Goal: Task Accomplishment & Management: Manage account settings

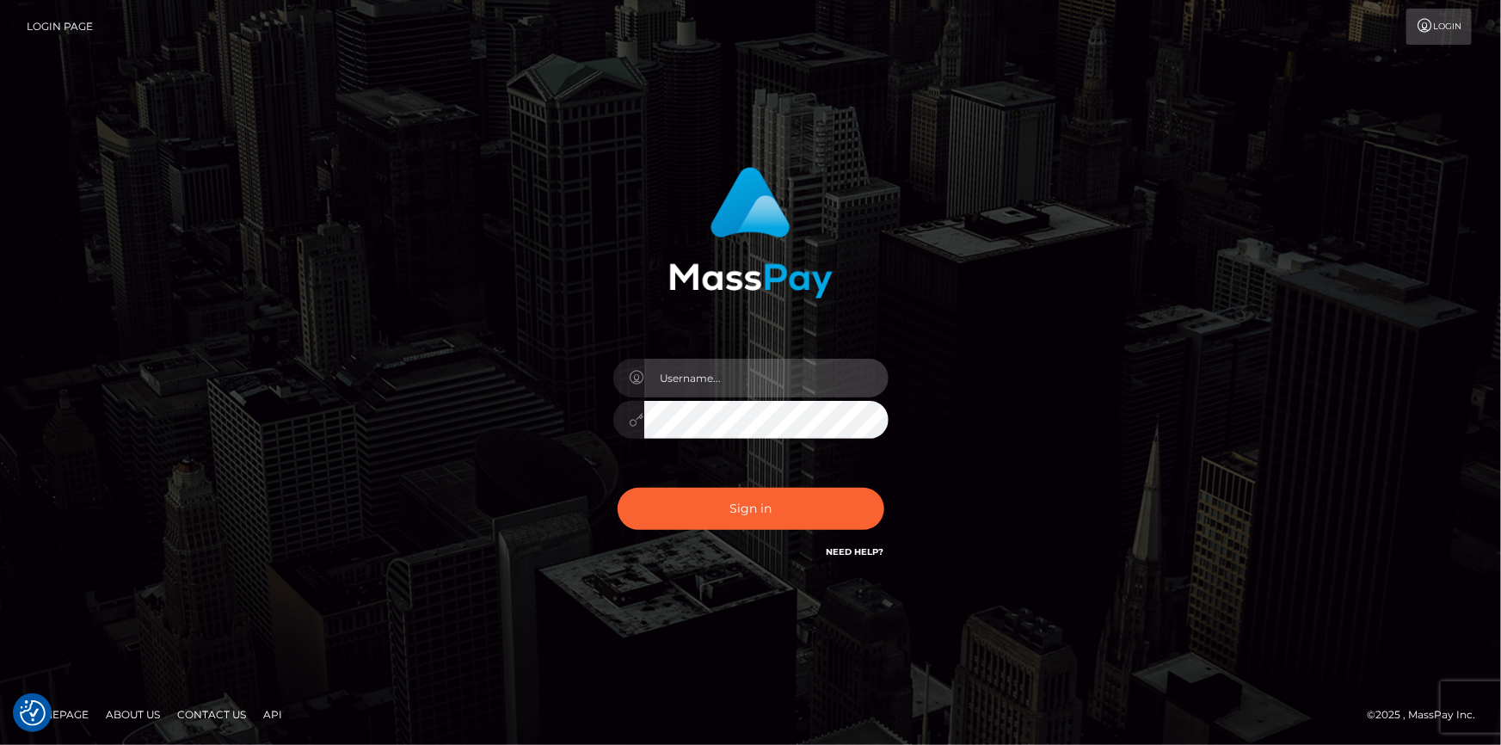
type input "dszikszai"
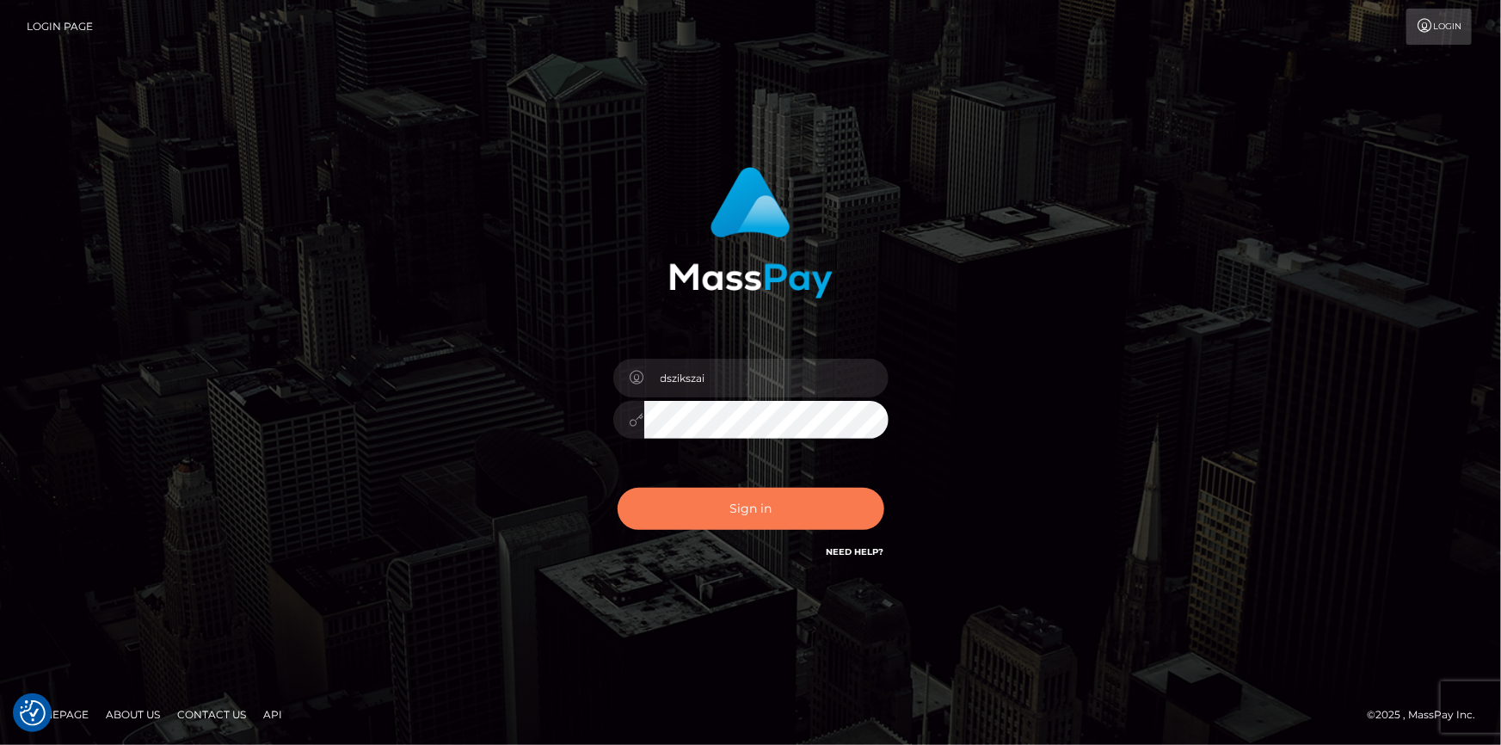
click at [816, 520] on button "Sign in" at bounding box center [751, 509] width 267 height 42
type input "dszikszai"
click at [714, 502] on button "Sign in" at bounding box center [751, 509] width 267 height 42
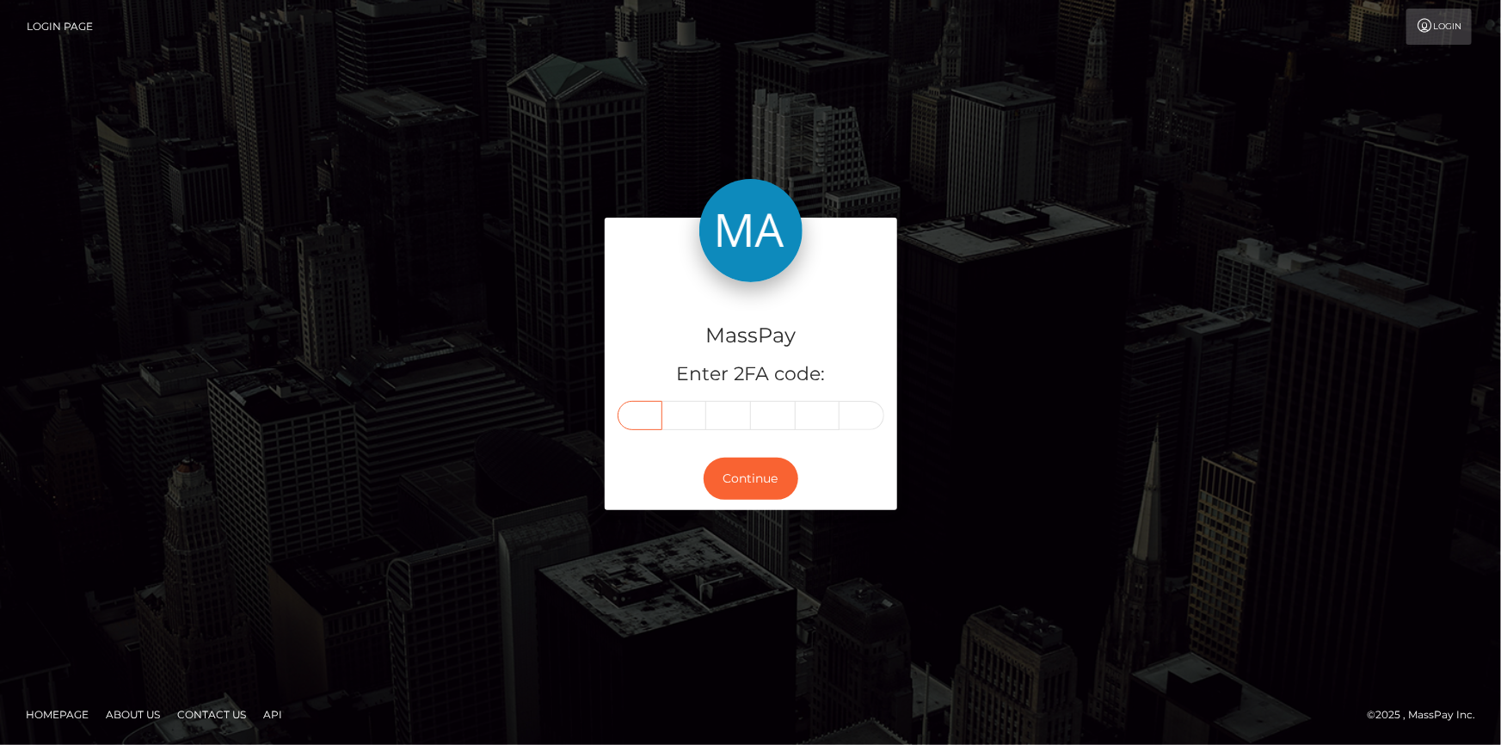
click at [641, 421] on input "text" at bounding box center [640, 415] width 45 height 29
type input "2"
type input "3"
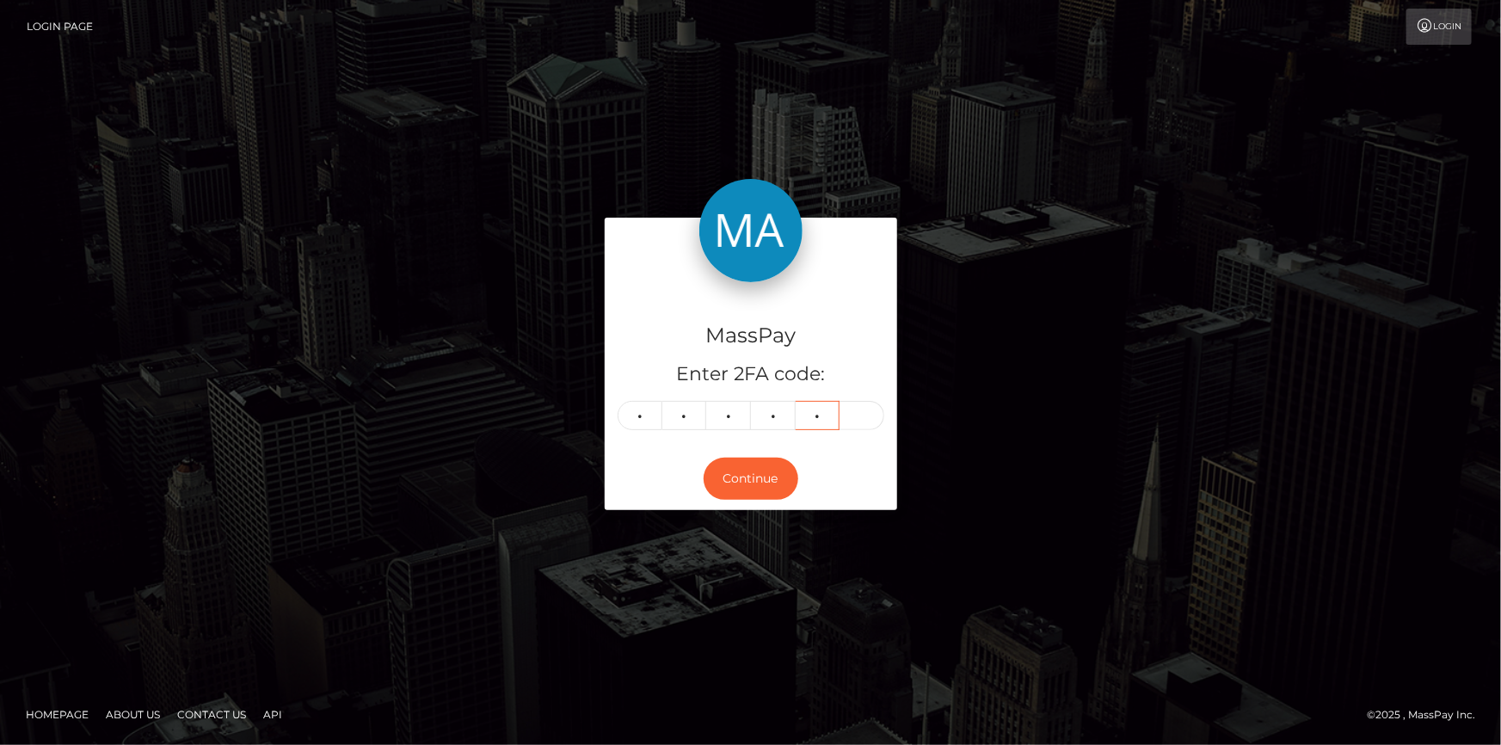
type input "8"
